Goal: Task Accomplishment & Management: Use online tool/utility

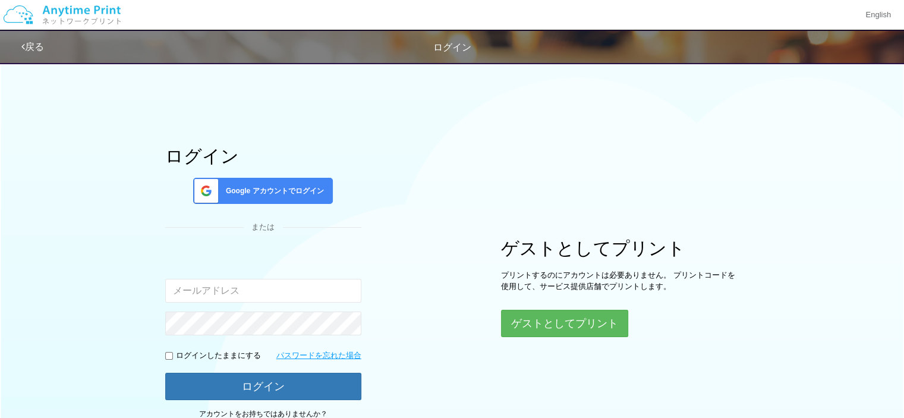
click at [310, 194] on span "Google アカウントでログイン" at bounding box center [272, 191] width 103 height 10
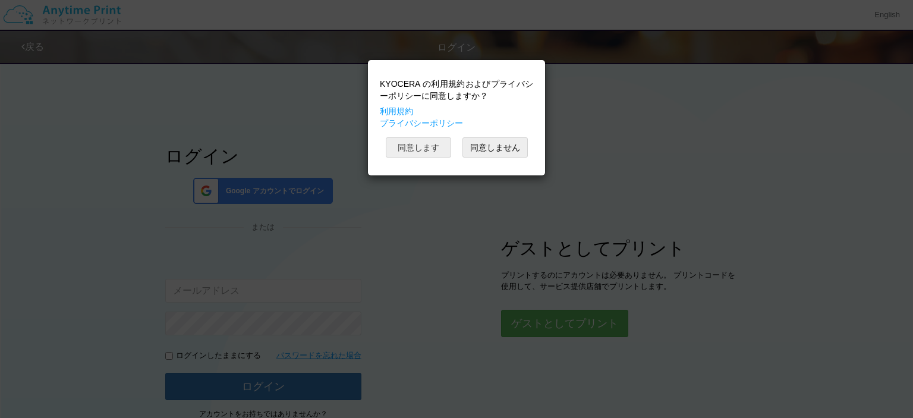
click at [414, 144] on button "同意します" at bounding box center [418, 147] width 65 height 20
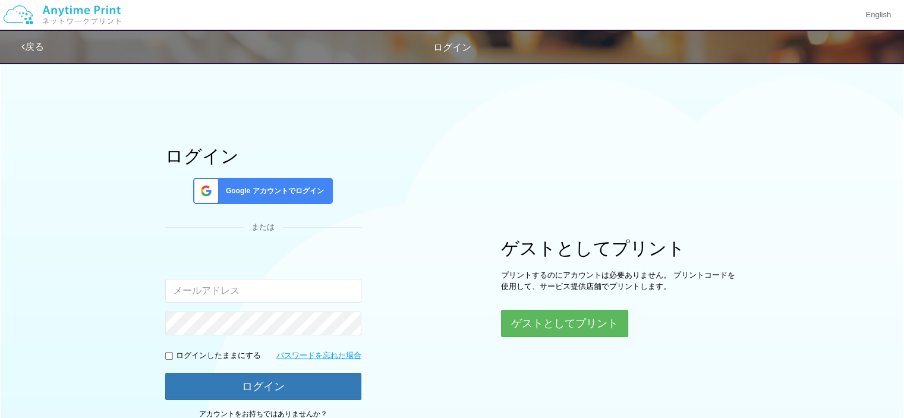
click at [118, 11] on img at bounding box center [62, 15] width 127 height 42
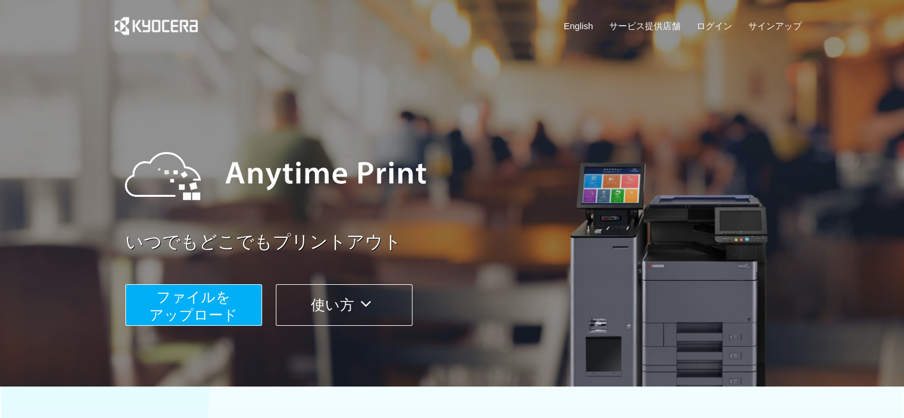
click at [176, 306] on span "ファイルを ​​アップロード" at bounding box center [193, 306] width 89 height 34
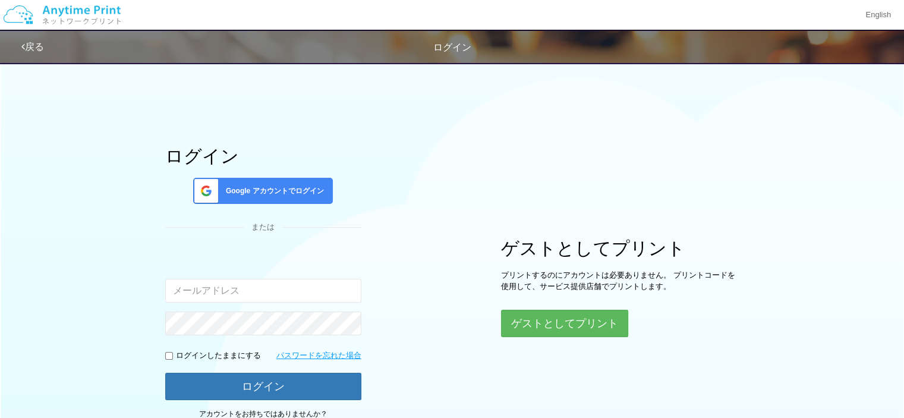
click at [283, 193] on span "Google アカウントでログイン" at bounding box center [272, 191] width 103 height 10
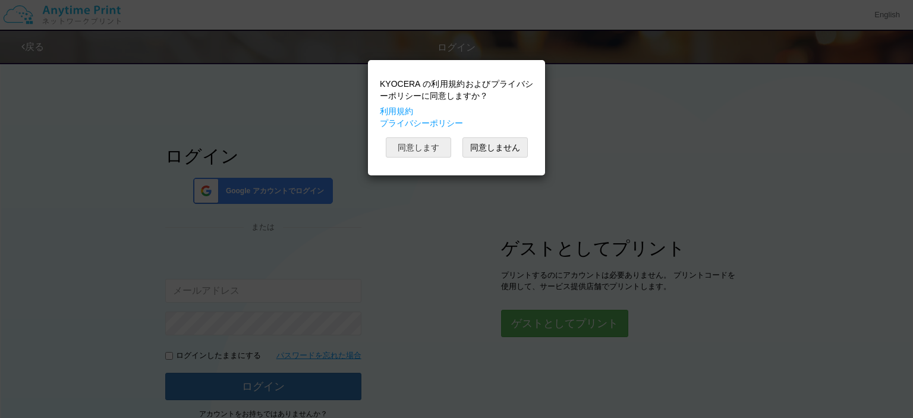
click at [407, 149] on button "同意します" at bounding box center [418, 147] width 65 height 20
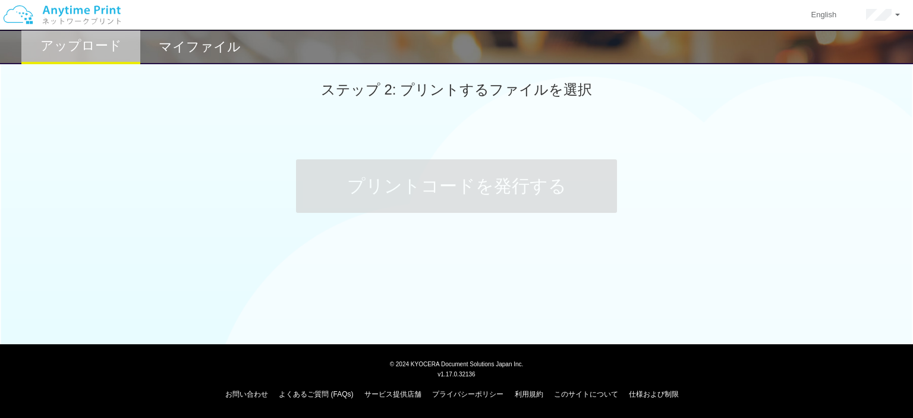
drag, startPoint x: 913, startPoint y: 213, endPoint x: 913, endPoint y: 221, distance: 7.7
click at [904, 221] on html "English アカウント設定 ログアウト アップロード マイファイル ステップ 2: プリントするファイルを選択 プリントコードを発行する" at bounding box center [456, 209] width 913 height 418
drag, startPoint x: 896, startPoint y: 177, endPoint x: 885, endPoint y: 73, distance: 104.0
click at [885, 73] on div "アップロード マイファイル ステップ 2: プリントするファイルを選択 プリントコードを発行する" at bounding box center [456, 169] width 913 height 338
click at [835, 126] on div "ステップ 2: プリントするファイルを選択 プリントコードを発行する" at bounding box center [456, 152] width 913 height 193
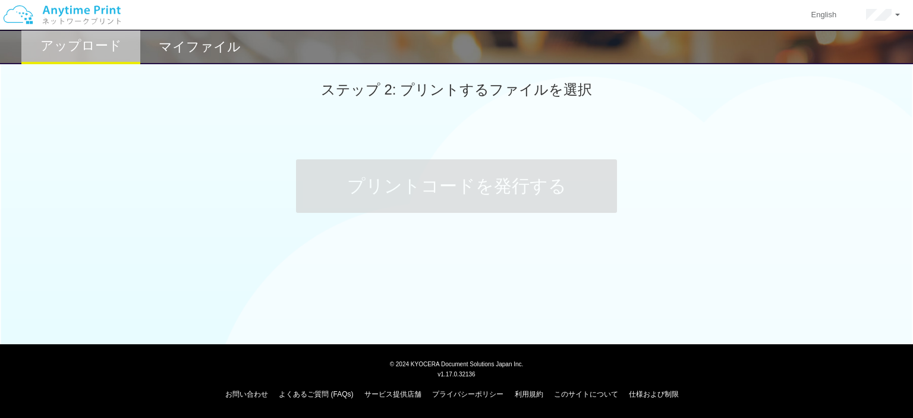
drag, startPoint x: 913, startPoint y: 183, endPoint x: 590, endPoint y: 148, distance: 324.8
click at [761, 99] on div "ステップ 2: プリントするファイルを選択 プリントコードを発行する" at bounding box center [456, 152] width 913 height 193
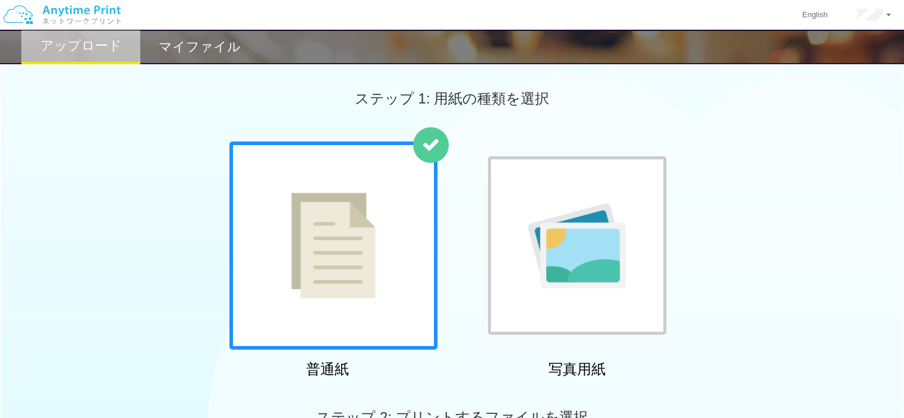
click at [524, 147] on div at bounding box center [577, 246] width 208 height 208
click at [423, 198] on div at bounding box center [334, 246] width 208 height 208
click at [334, 213] on img at bounding box center [333, 246] width 84 height 106
click at [337, 275] on img at bounding box center [333, 246] width 84 height 106
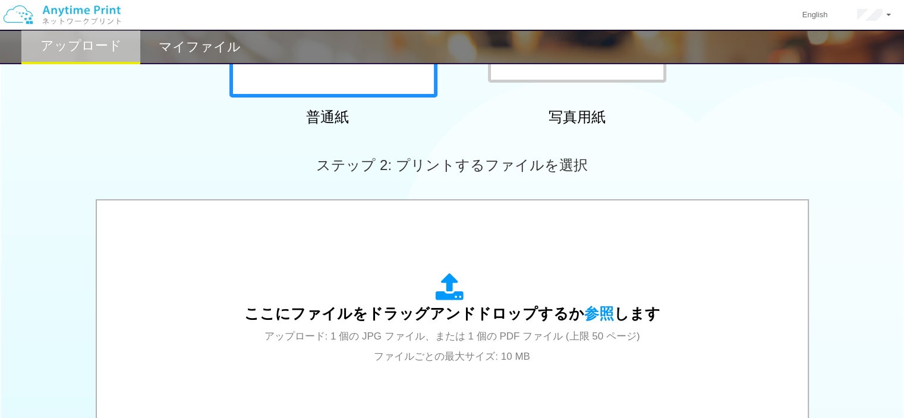
scroll to position [321, 0]
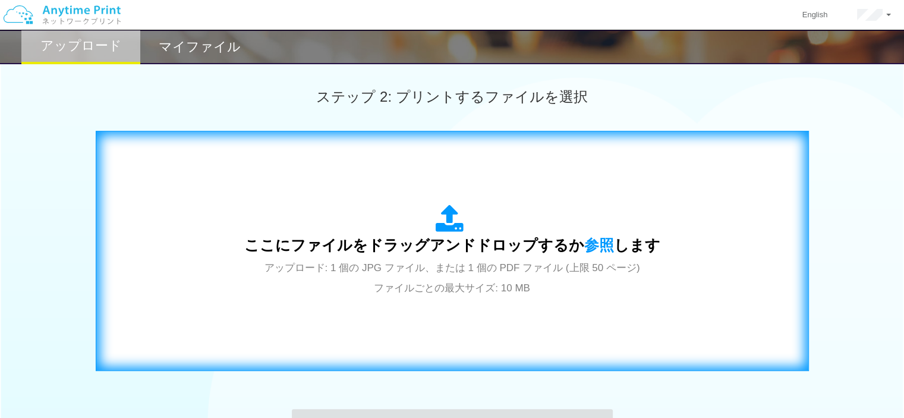
click at [500, 333] on div "ここにファイルをドラッグアンドドロップするか 参照 します アップロード: 1 個の JPG ファイル、または 1 個の PDF ファイル (上限 50 ペー…" at bounding box center [452, 250] width 689 height 215
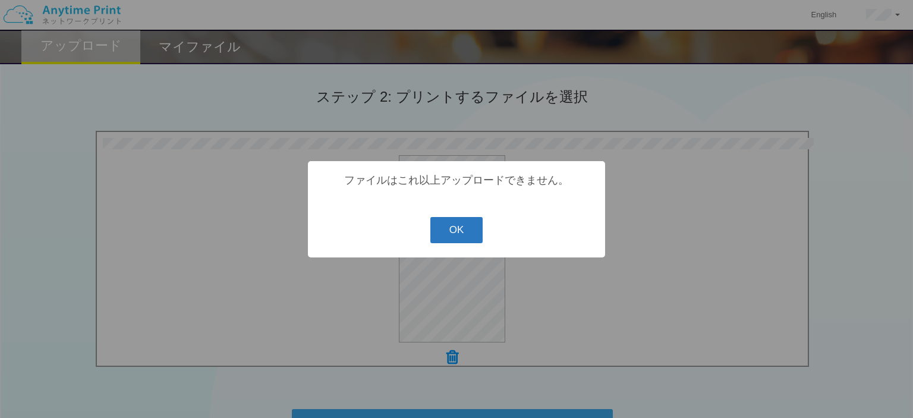
click at [467, 235] on button "OK" at bounding box center [457, 230] width 53 height 26
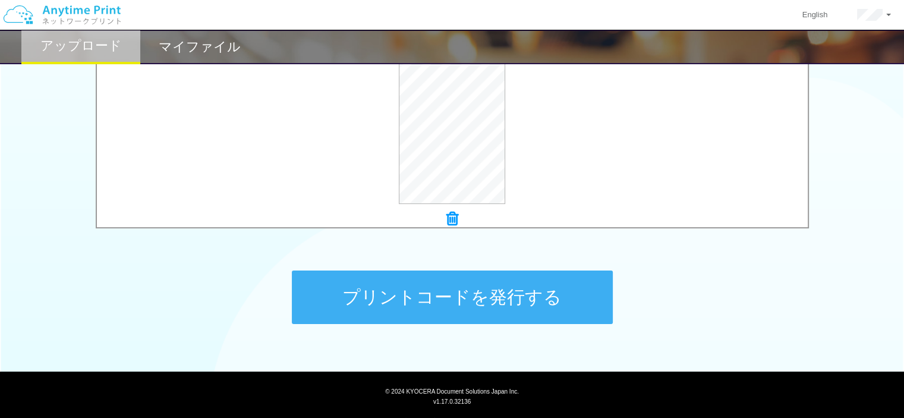
scroll to position [476, 0]
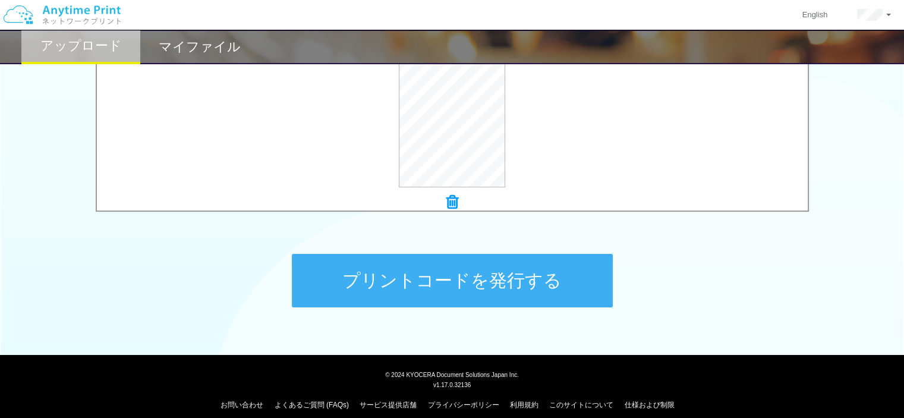
click at [543, 268] on button "プリントコードを発行する" at bounding box center [452, 281] width 321 height 54
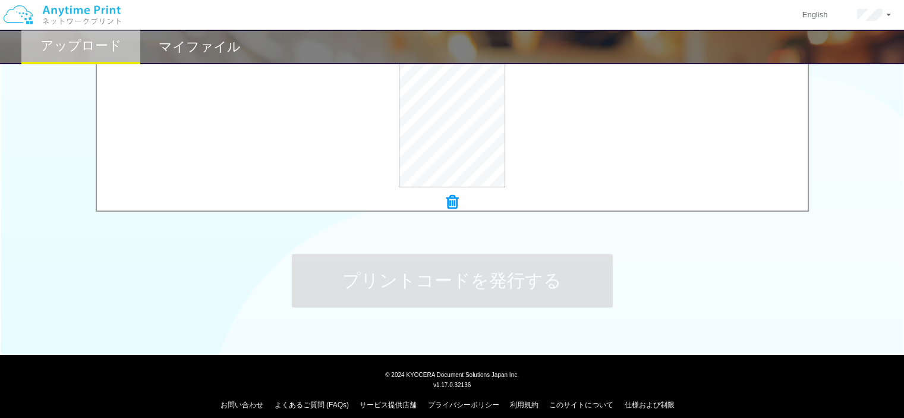
scroll to position [0, 0]
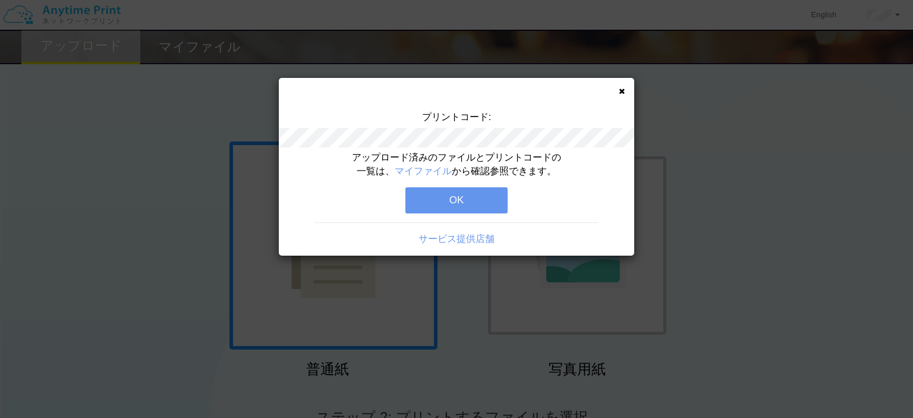
click at [450, 193] on button "OK" at bounding box center [457, 200] width 102 height 26
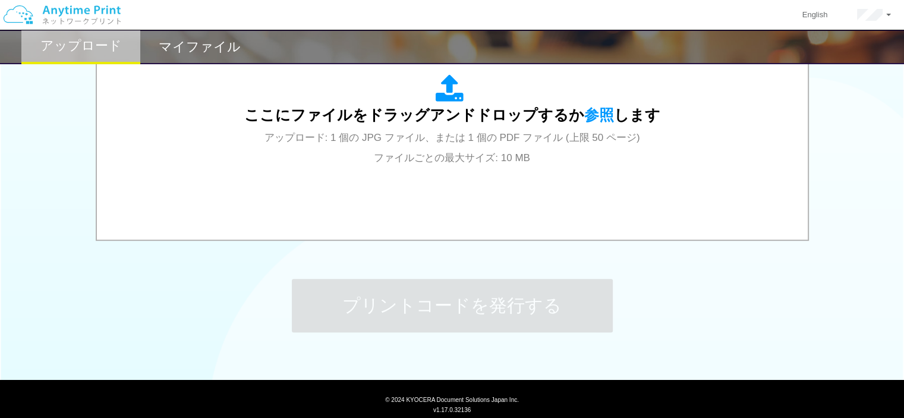
scroll to position [475, 0]
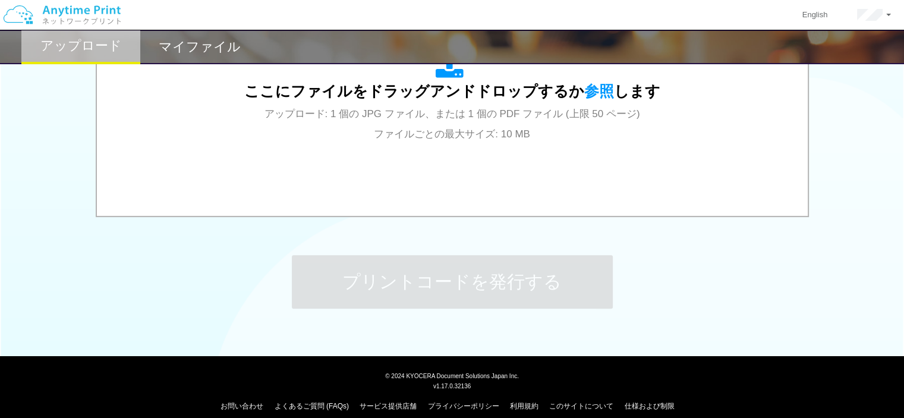
click at [605, 231] on div "プリントコードを発行する" at bounding box center [452, 281] width 357 height 125
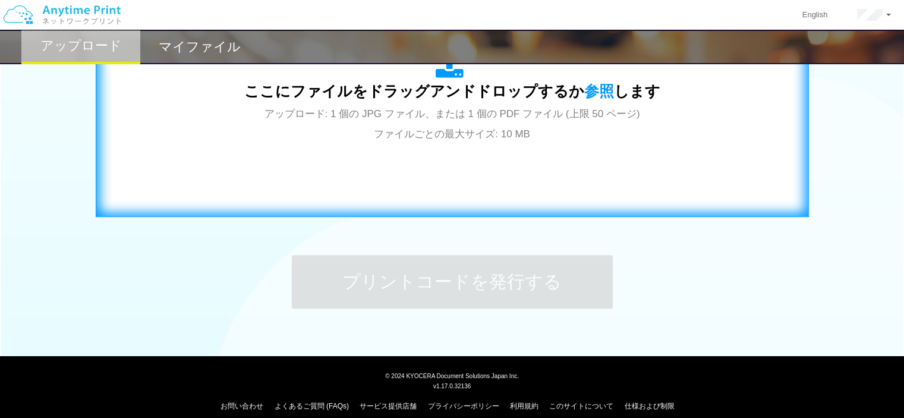
click at [560, 152] on div "ここにファイルをドラッグアンドドロップするか 参照 します アップロード: 1 個の JPG ファイル、または 1 個の PDF ファイル (上限 50 ペー…" at bounding box center [452, 96] width 689 height 215
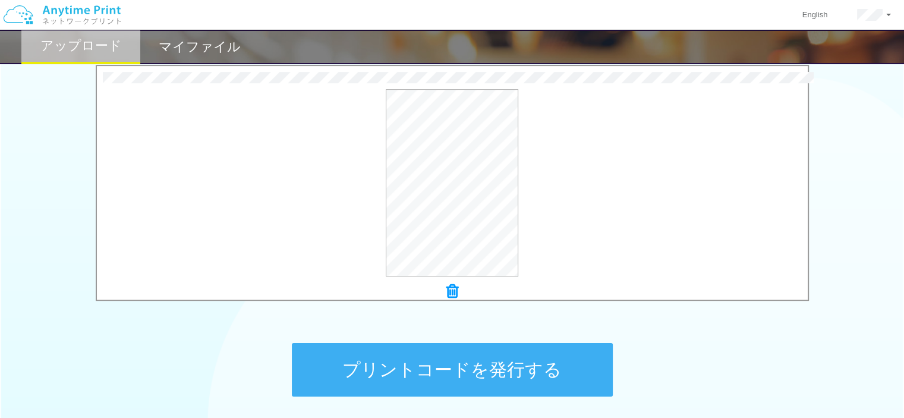
scroll to position [486, 0]
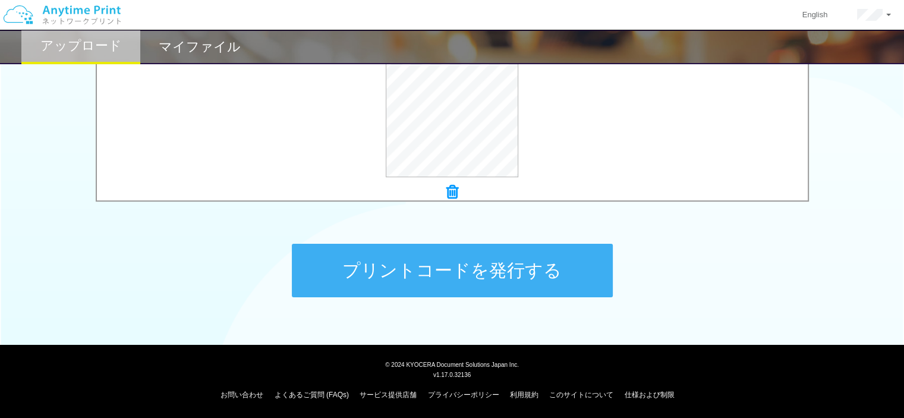
click at [556, 288] on button "プリントコードを発行する" at bounding box center [452, 271] width 321 height 54
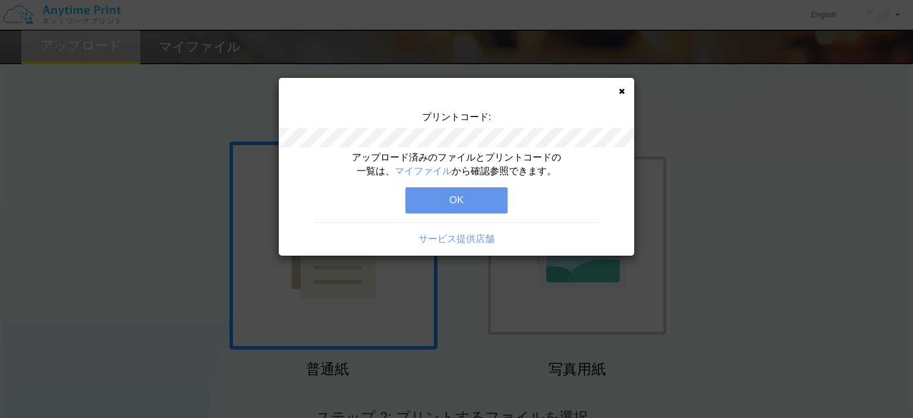
click at [454, 199] on button "OK" at bounding box center [457, 200] width 102 height 26
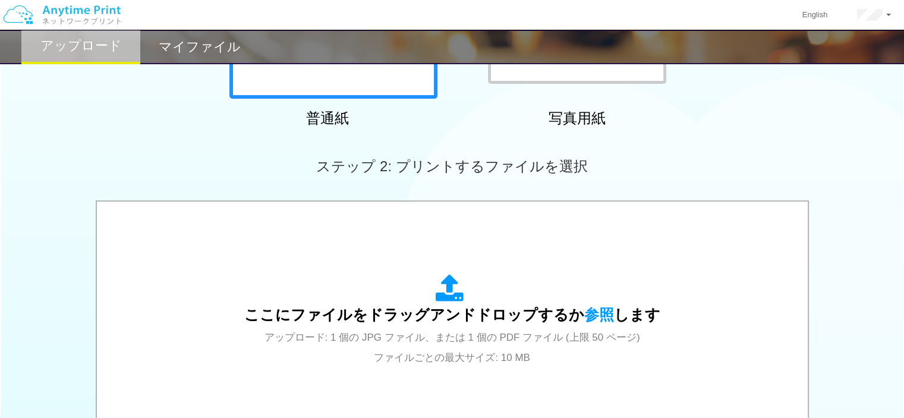
scroll to position [256, 0]
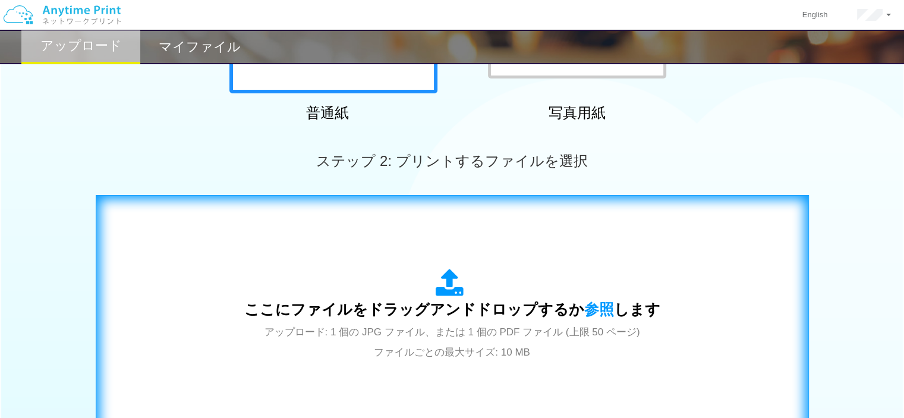
click at [645, 282] on div "ここにファイルをドラッグアンドドロップするか 参照 します アップロード: 1 個の JPG ファイル、または 1 個の PDF ファイル (上限 50 ペー…" at bounding box center [452, 315] width 416 height 93
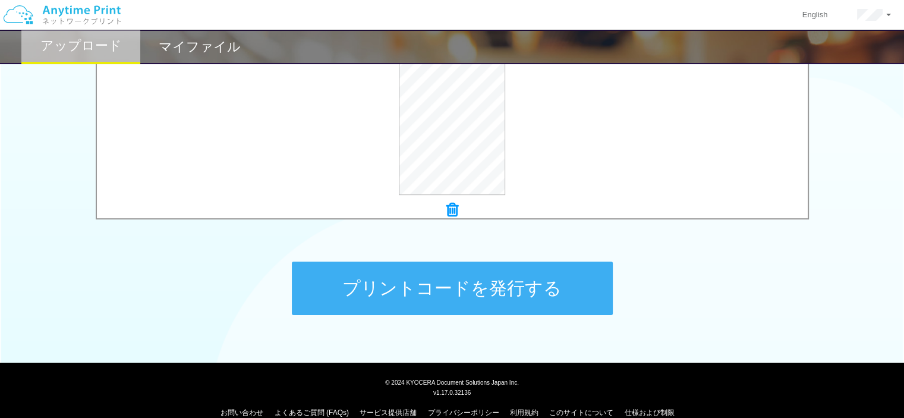
scroll to position [486, 0]
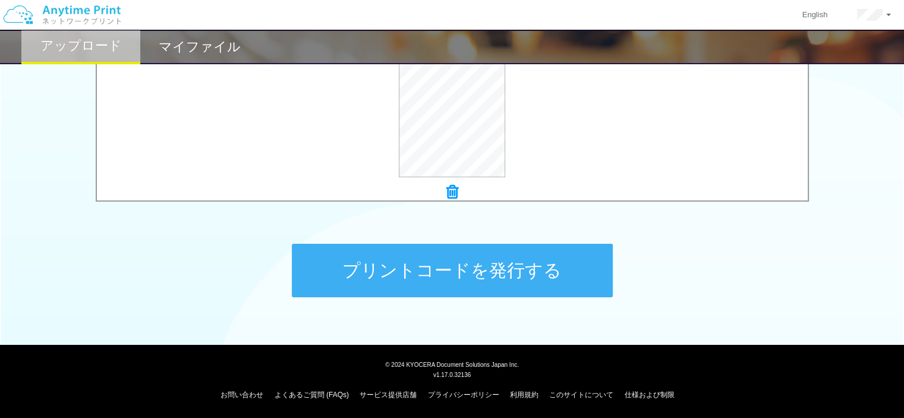
click at [513, 254] on button "プリントコードを発行する" at bounding box center [452, 271] width 321 height 54
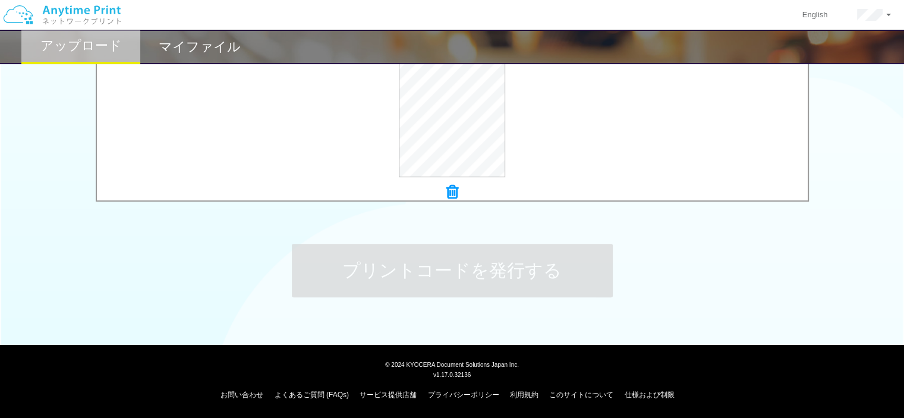
scroll to position [0, 0]
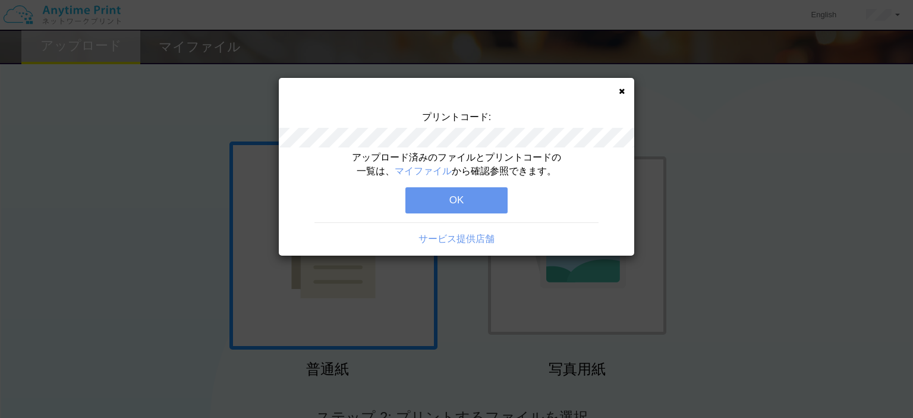
click at [440, 200] on button "OK" at bounding box center [457, 200] width 102 height 26
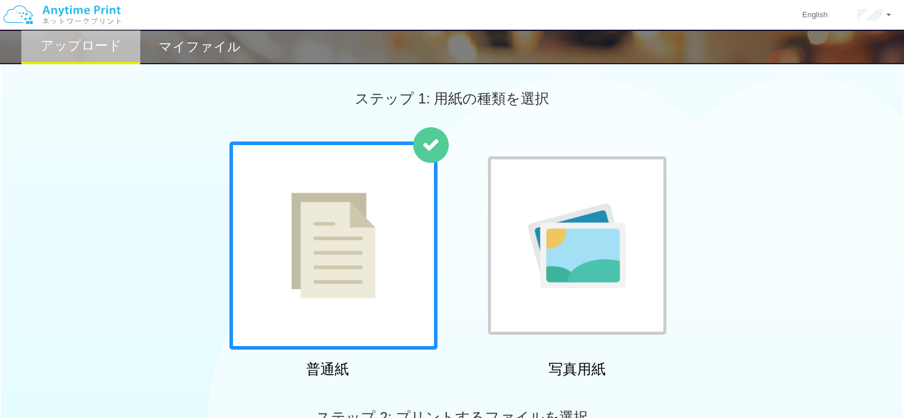
click at [212, 56] on div "マイファイル" at bounding box center [199, 47] width 119 height 34
